Goal: Information Seeking & Learning: Learn about a topic

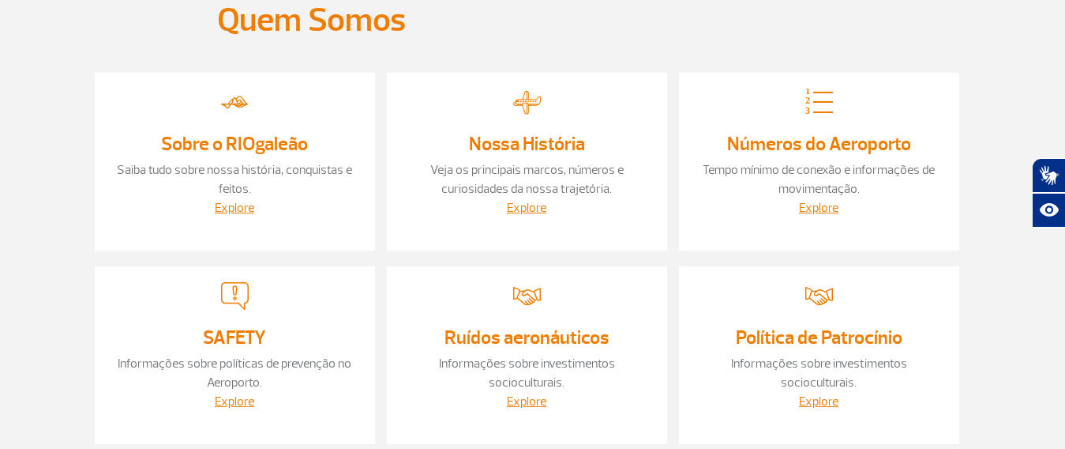
scroll to position [79, 0]
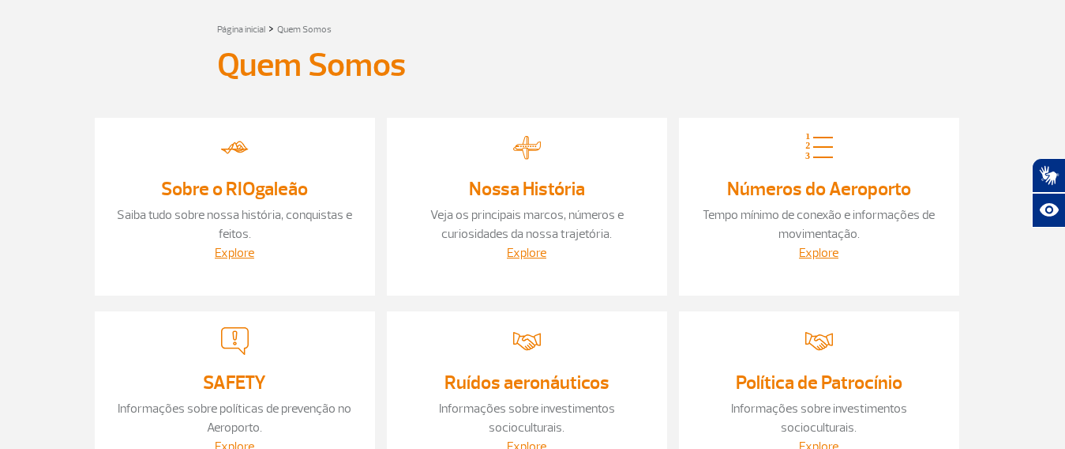
click at [243, 242] on p "Saiba tudo sobre nossa história, conquistas e feitos." at bounding box center [235, 224] width 249 height 38
click at [243, 245] on link "Explore" at bounding box center [234, 253] width 39 height 16
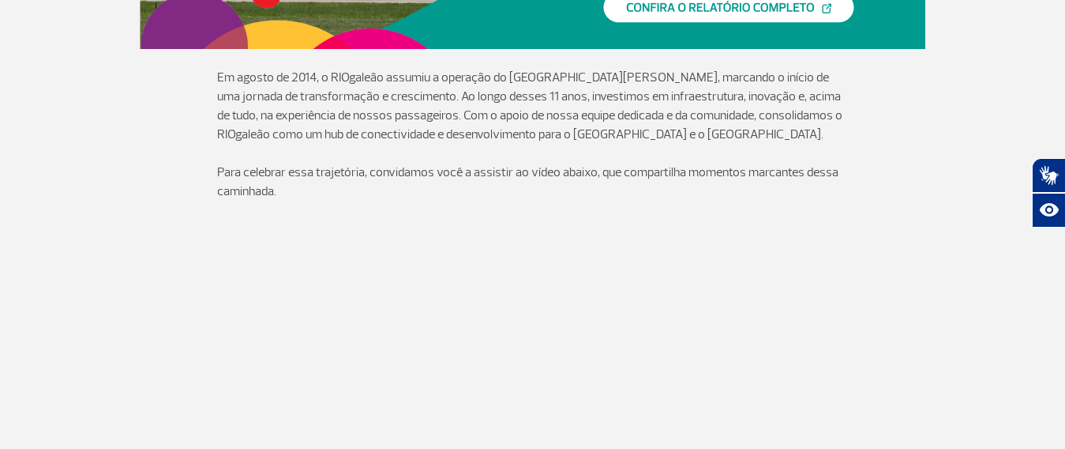
scroll to position [474, 0]
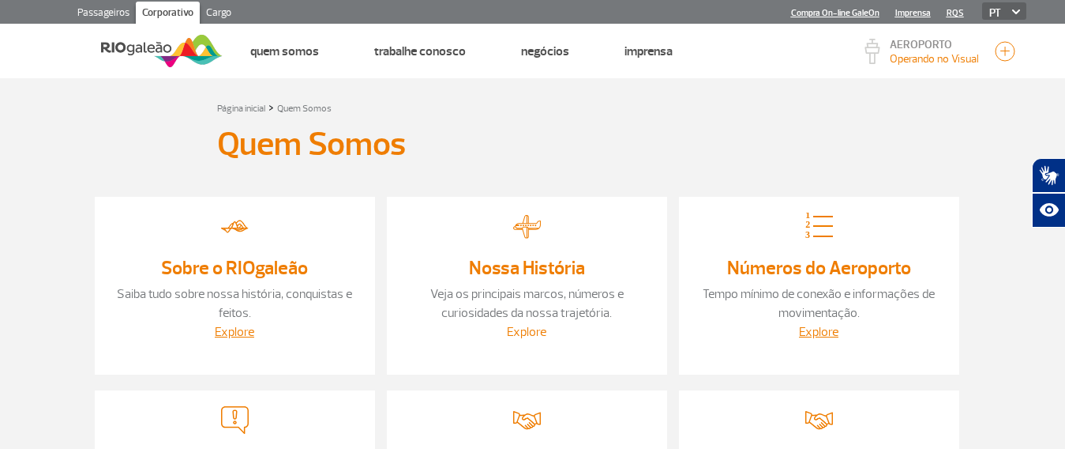
click at [530, 333] on link "Explore" at bounding box center [526, 332] width 39 height 16
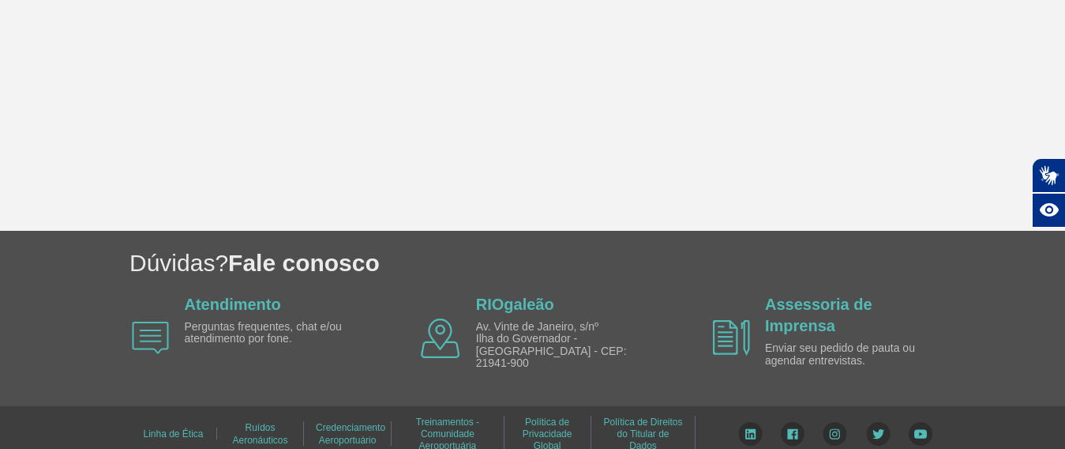
scroll to position [4761, 0]
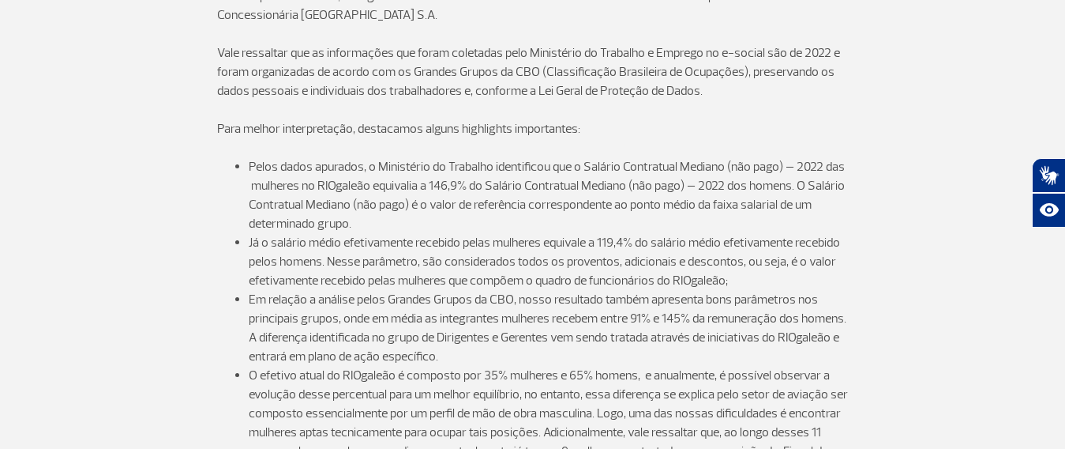
scroll to position [2369, 0]
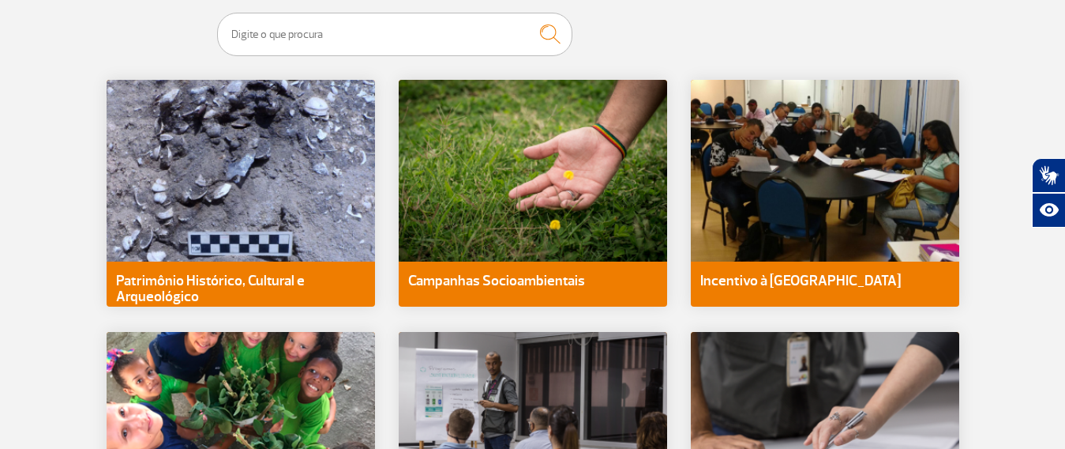
scroll to position [1659, 0]
